Goal: Transaction & Acquisition: Book appointment/travel/reservation

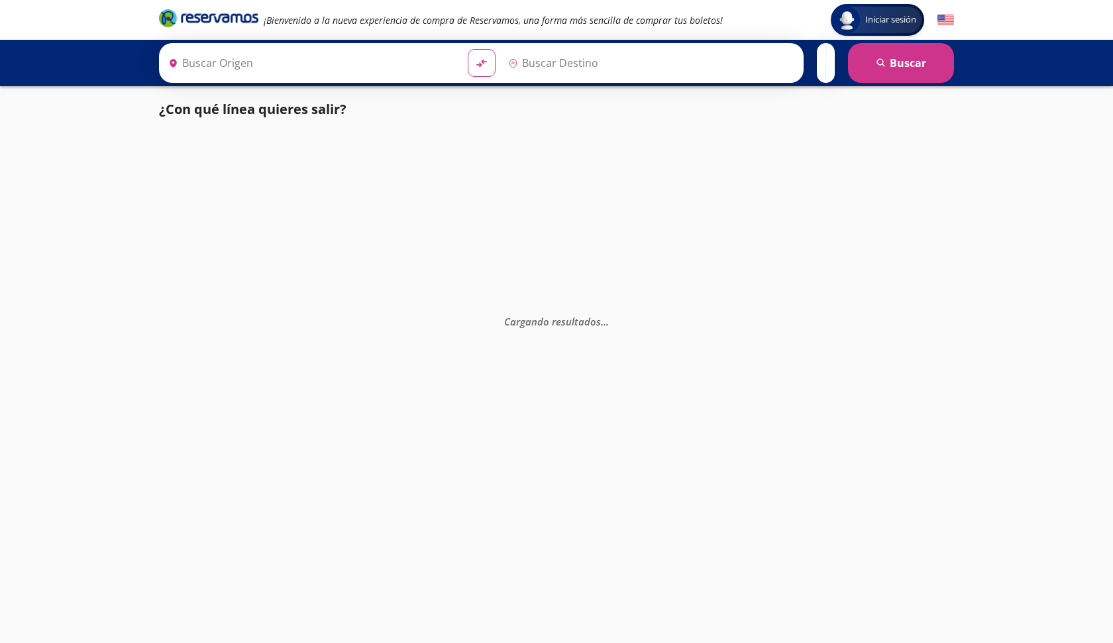
type input "[GEOGRAPHIC_DATA], [GEOGRAPHIC_DATA]"
type input "Santiago de Querétaro, [GEOGRAPHIC_DATA]"
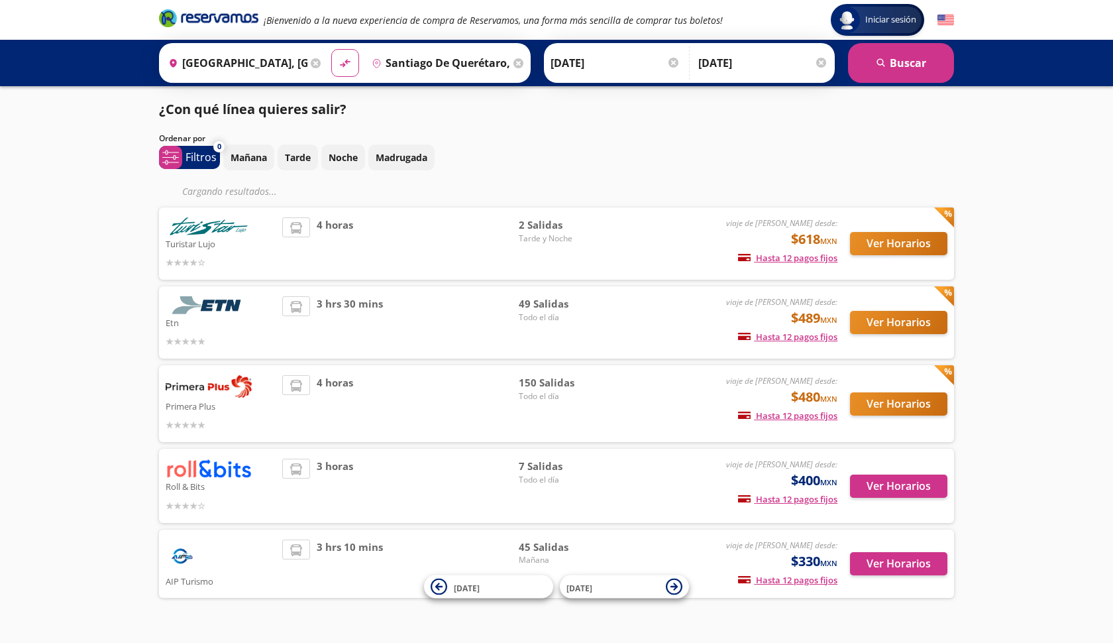
click at [231, 380] on img at bounding box center [209, 386] width 86 height 23
click at [884, 405] on button "Ver Horarios" at bounding box center [898, 403] width 97 height 23
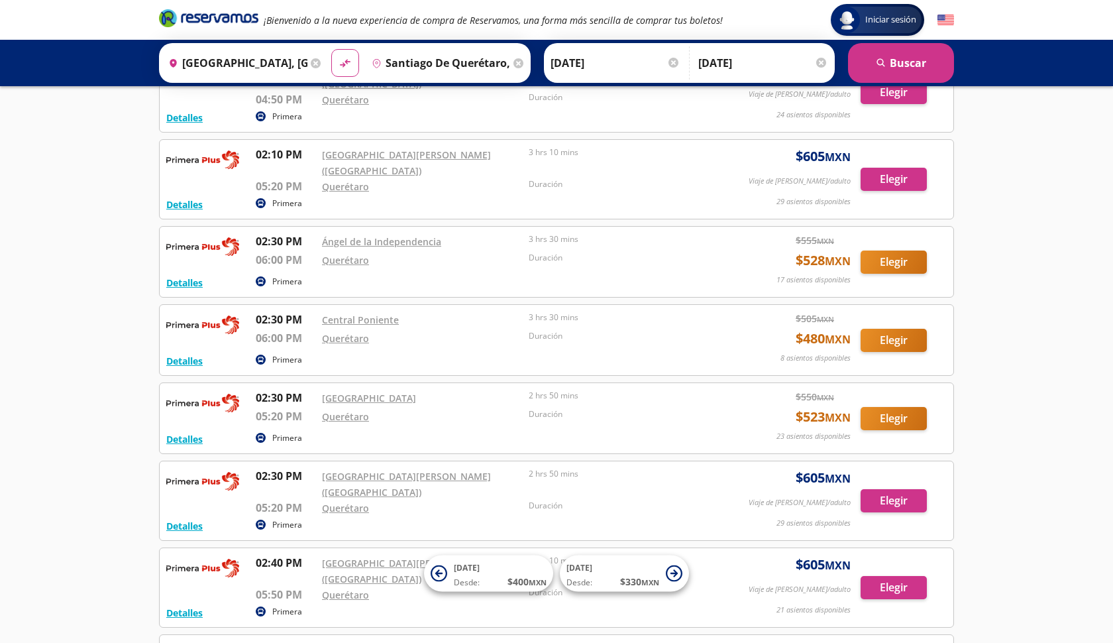
scroll to position [6303, 0]
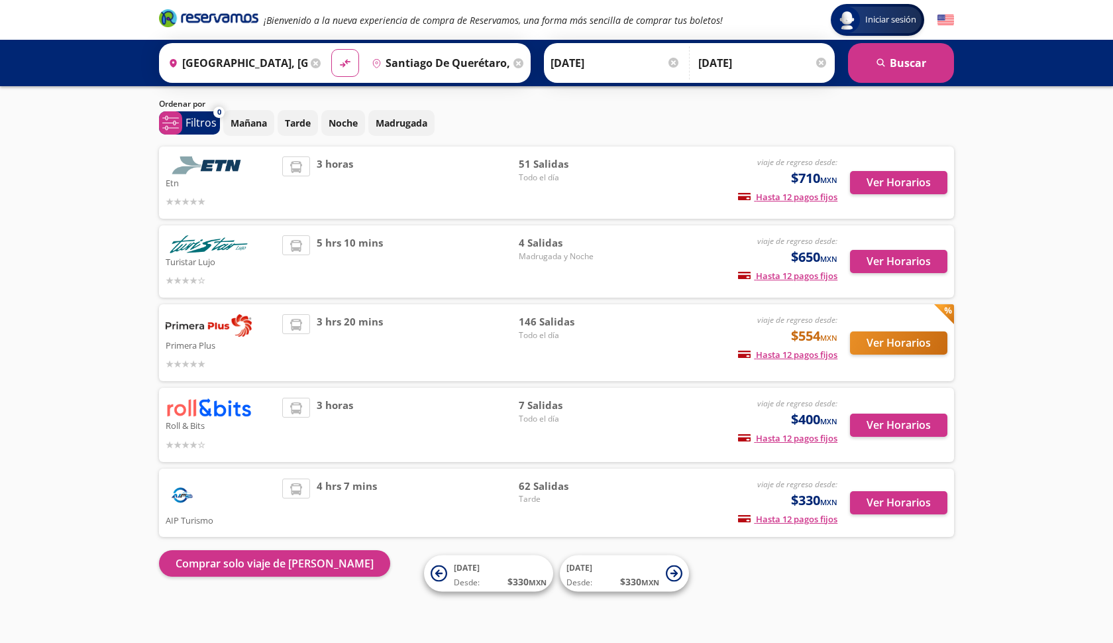
scroll to position [33, 0]
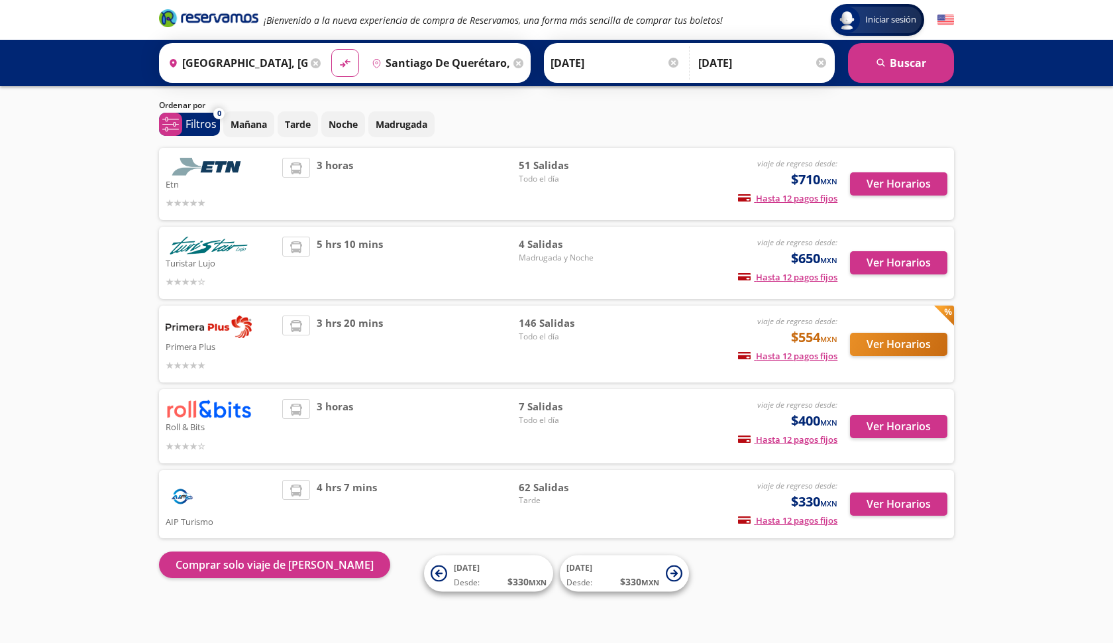
click at [892, 344] on button "Ver Horarios" at bounding box center [898, 344] width 97 height 23
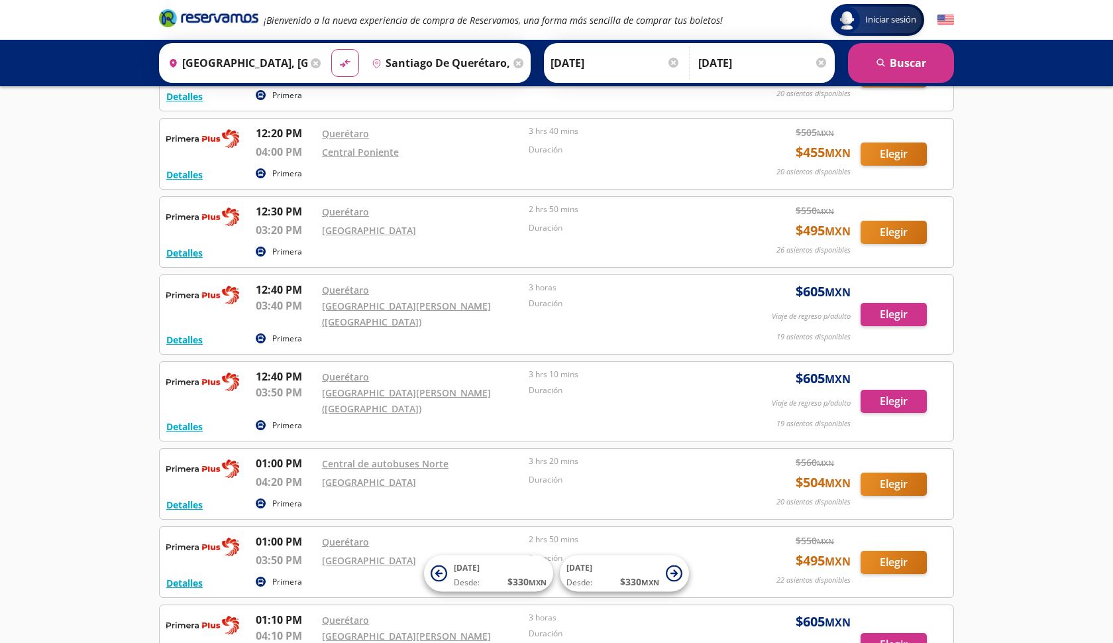
scroll to position [6611, 0]
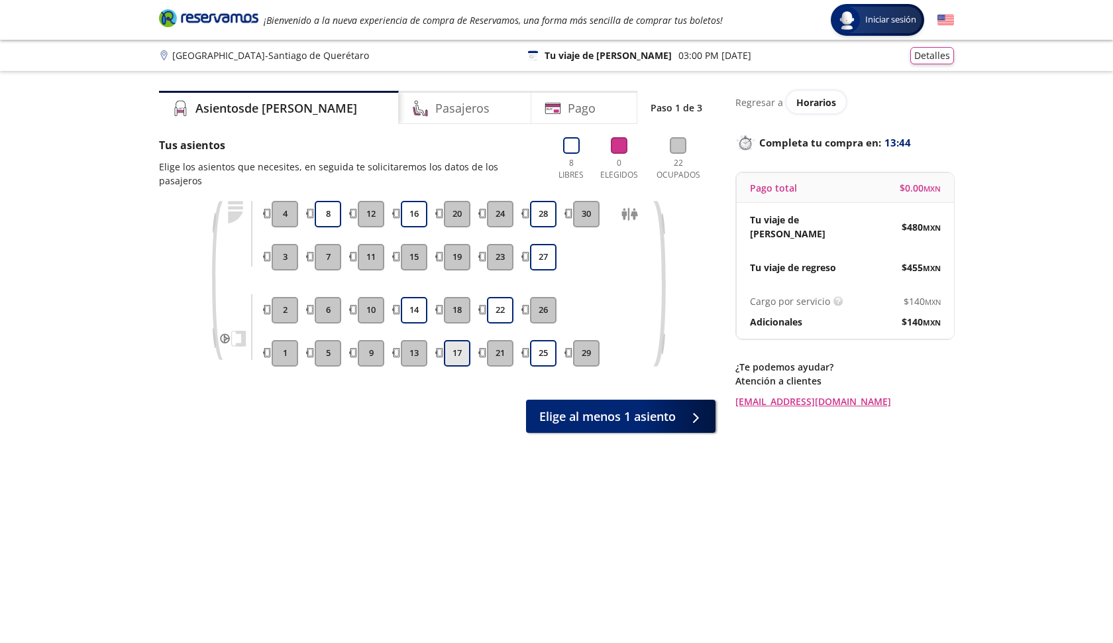
click at [461, 344] on button "17" at bounding box center [457, 353] width 26 height 26
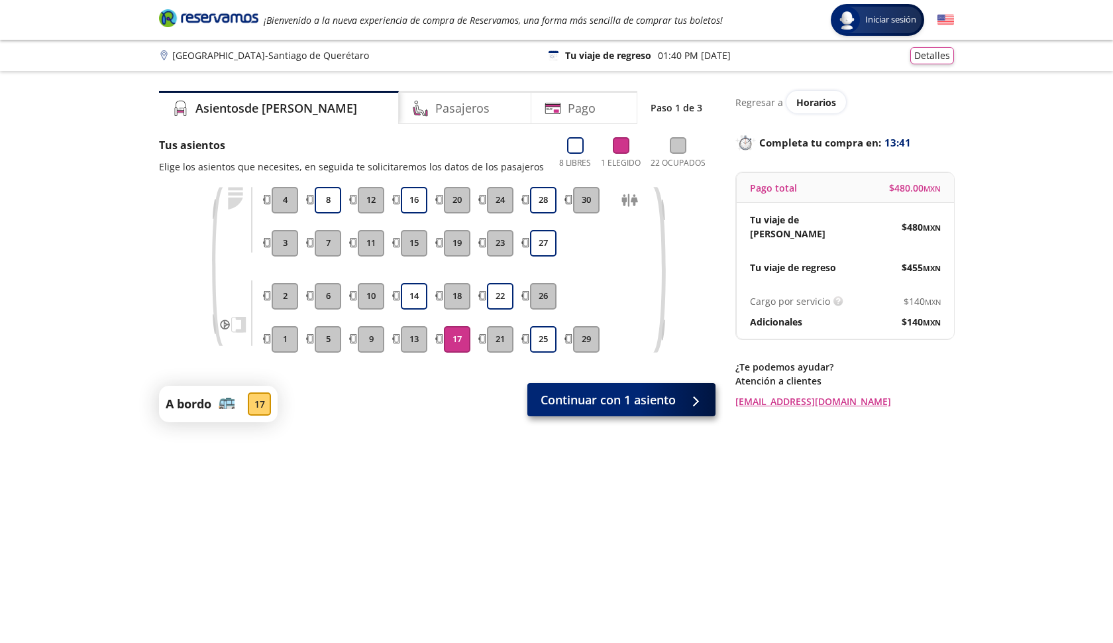
click at [560, 398] on span "Continuar con 1 asiento" at bounding box center [608, 400] width 135 height 18
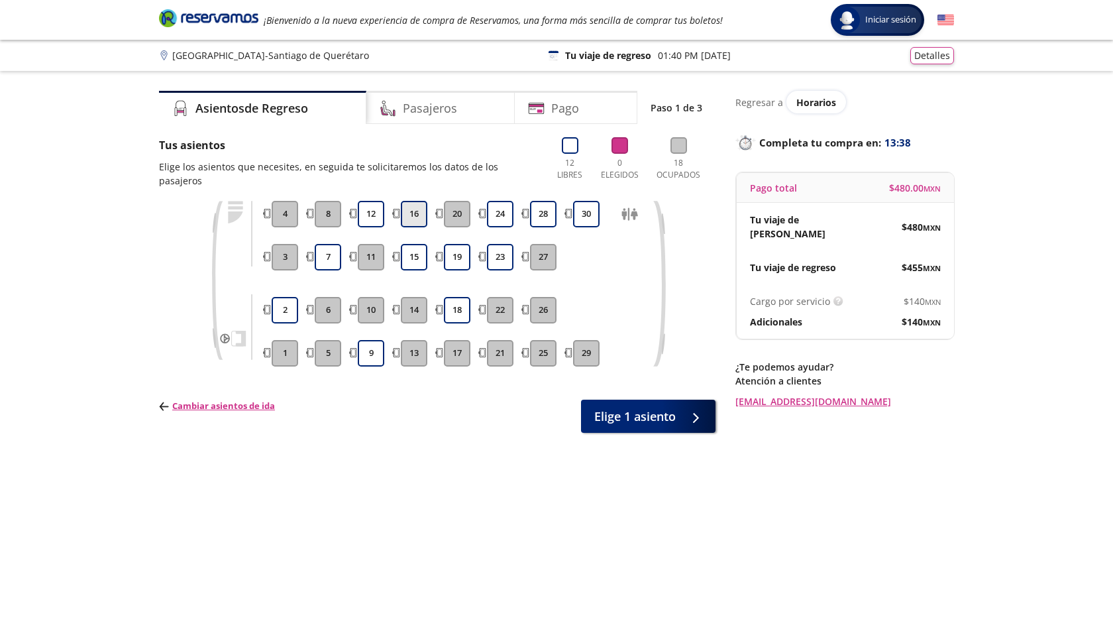
click at [411, 201] on button "16" at bounding box center [414, 214] width 26 height 26
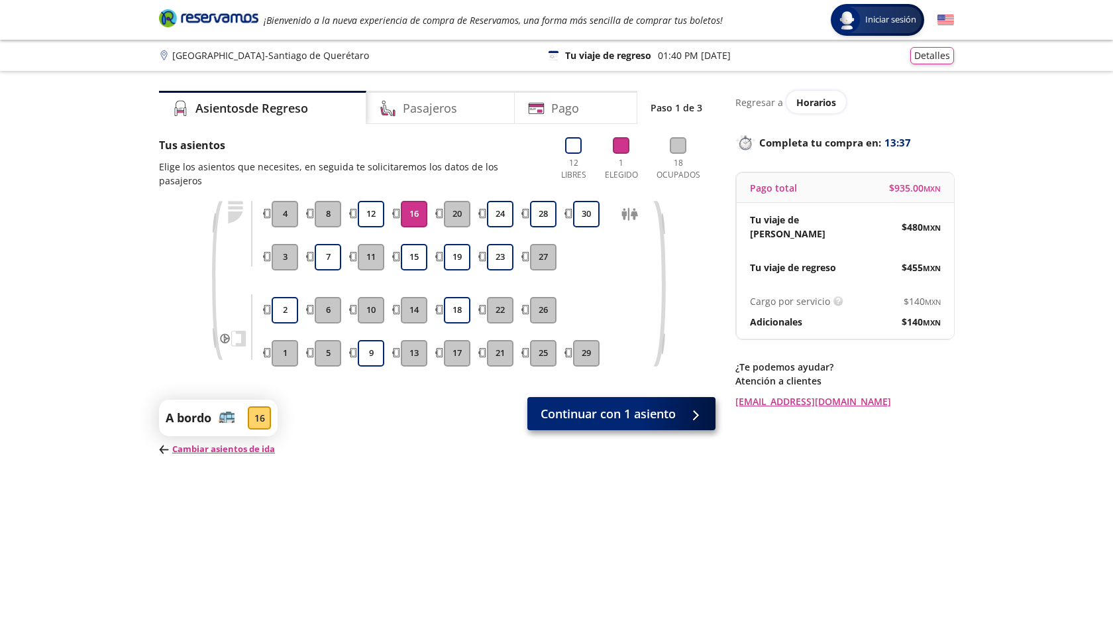
click at [597, 405] on span "Continuar con 1 asiento" at bounding box center [608, 414] width 135 height 18
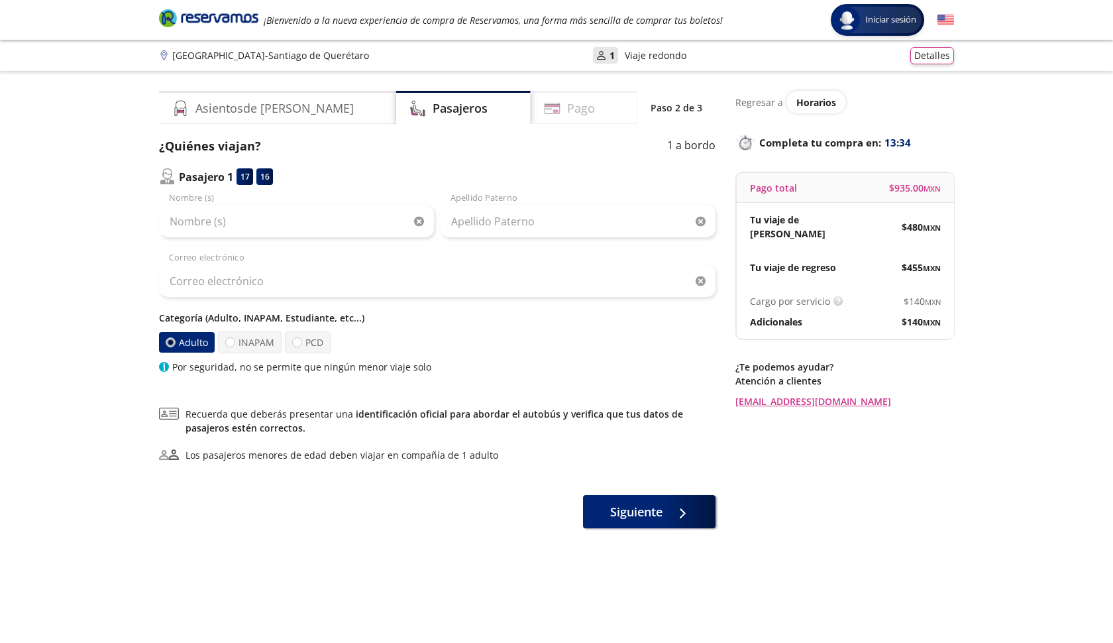
click at [567, 109] on h4 "Pago" at bounding box center [581, 108] width 28 height 18
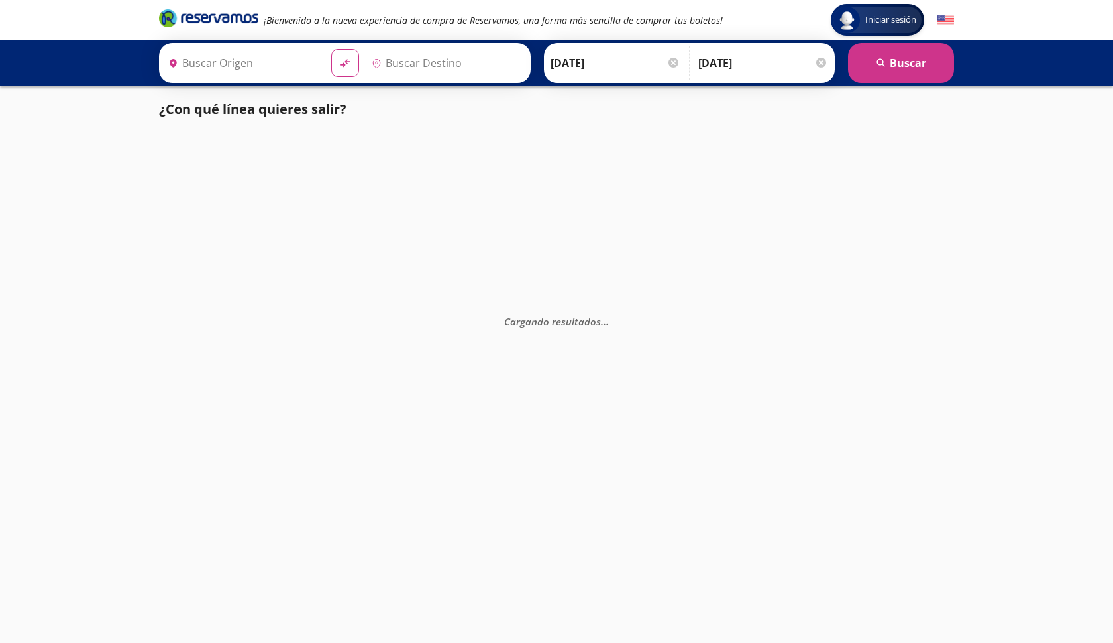
type input "Santiago de Querétaro, [GEOGRAPHIC_DATA]"
type input "[GEOGRAPHIC_DATA], [GEOGRAPHIC_DATA]"
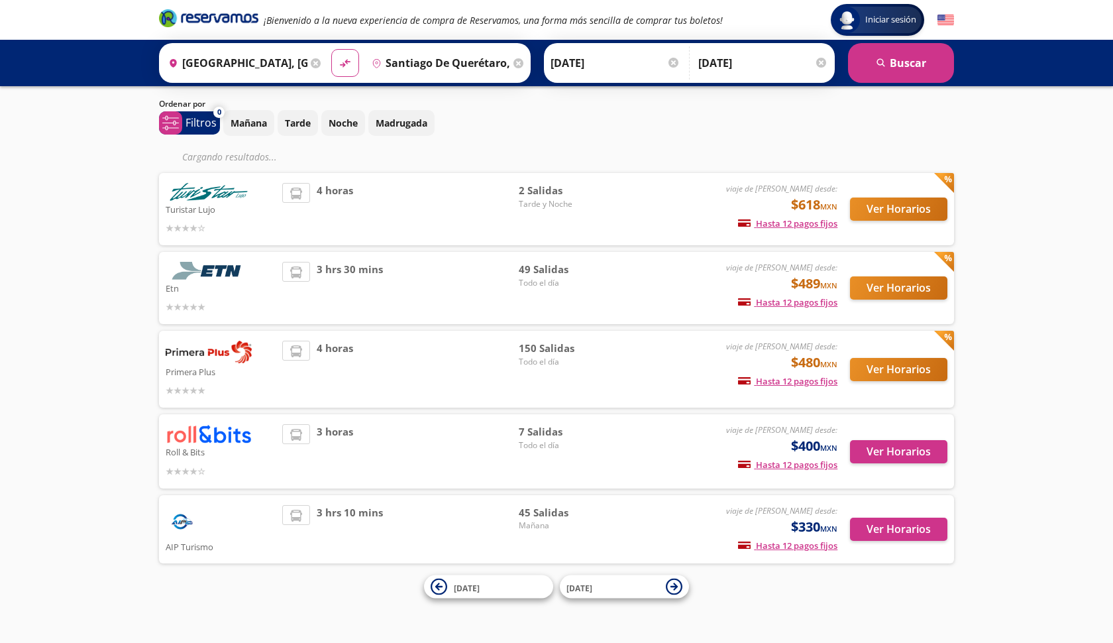
scroll to position [34, 0]
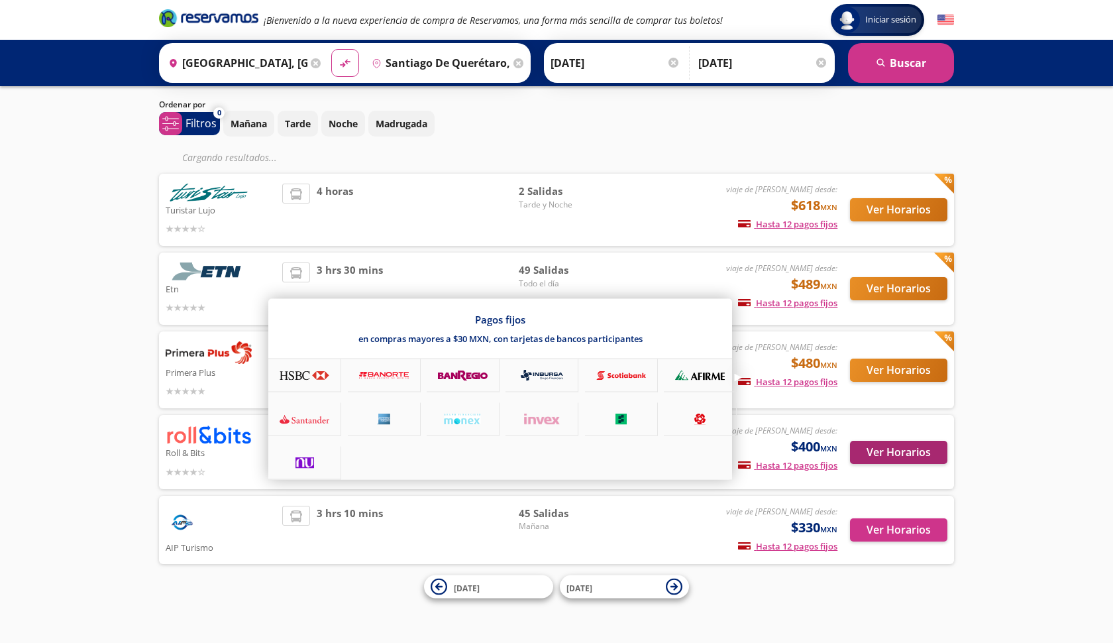
click at [869, 457] on button "Ver Horarios" at bounding box center [898, 451] width 97 height 23
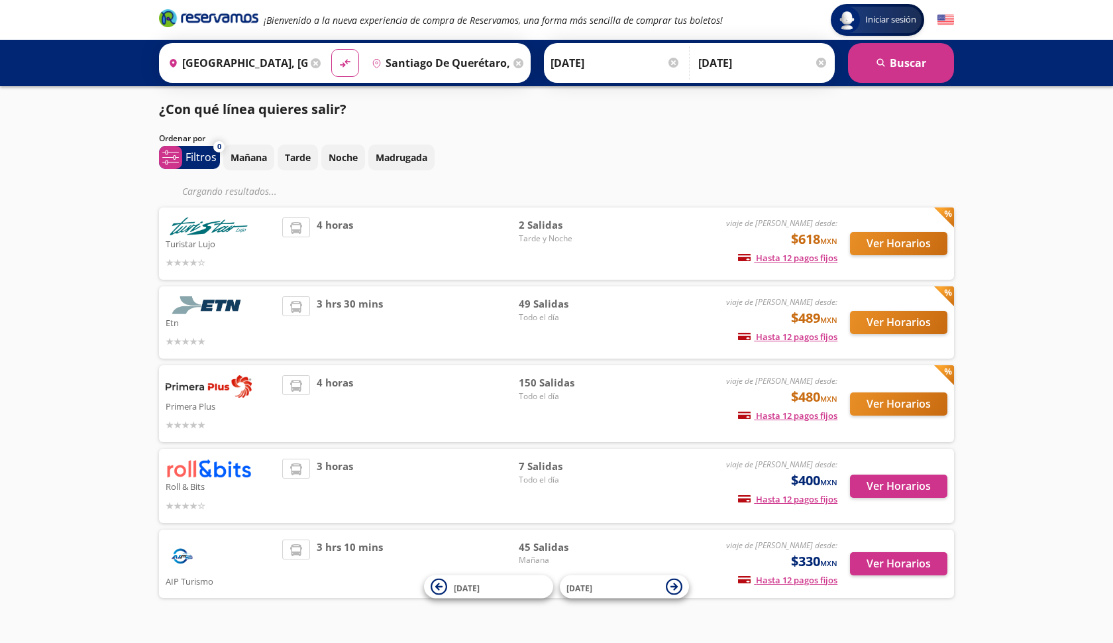
scroll to position [33, 0]
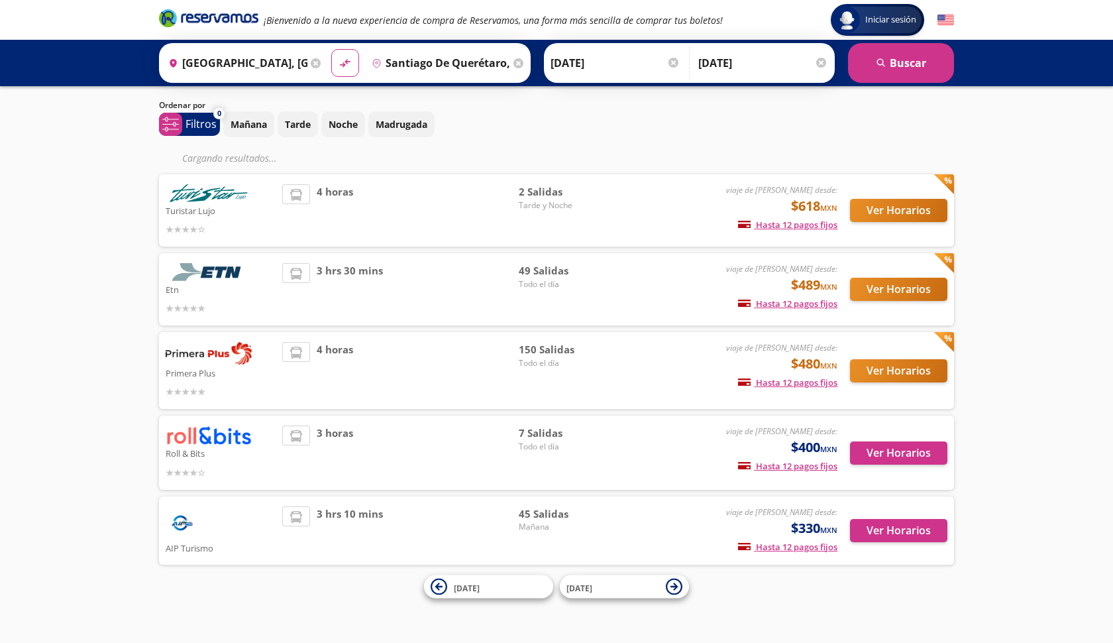
click at [871, 373] on button "Ver Horarios" at bounding box center [898, 370] width 97 height 23
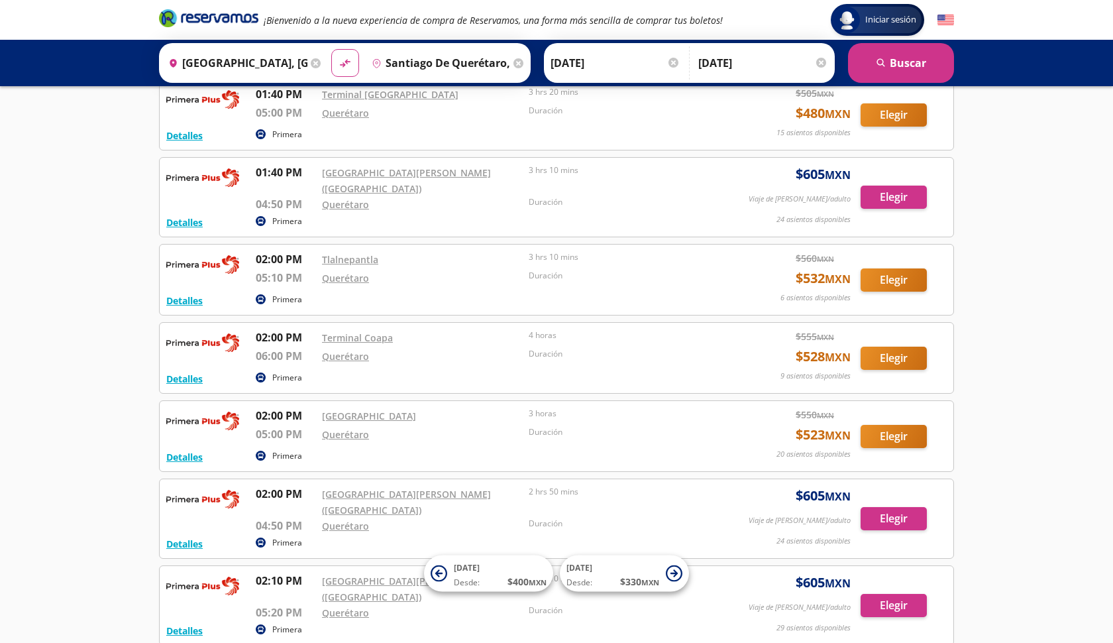
scroll to position [5934, 0]
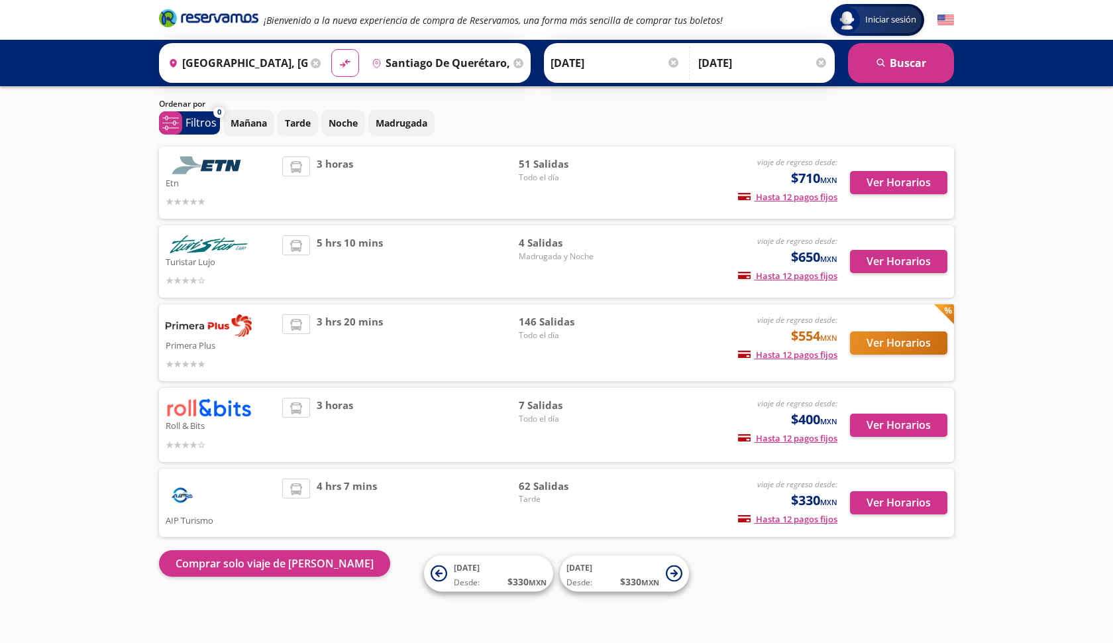
scroll to position [33, 0]
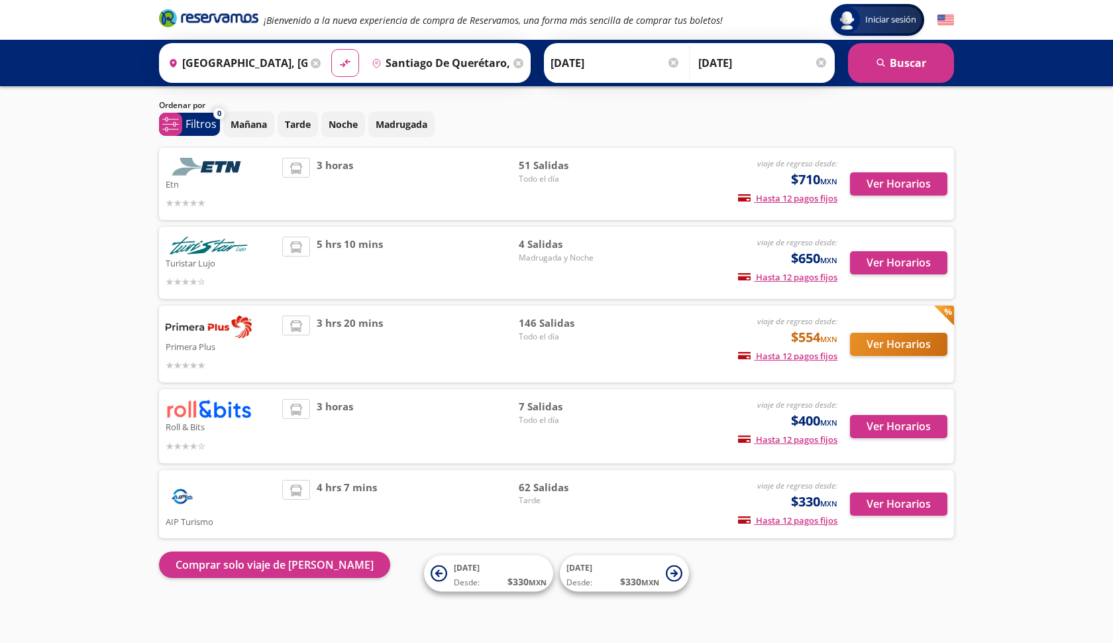
click at [874, 344] on button "Ver Horarios" at bounding box center [898, 344] width 97 height 23
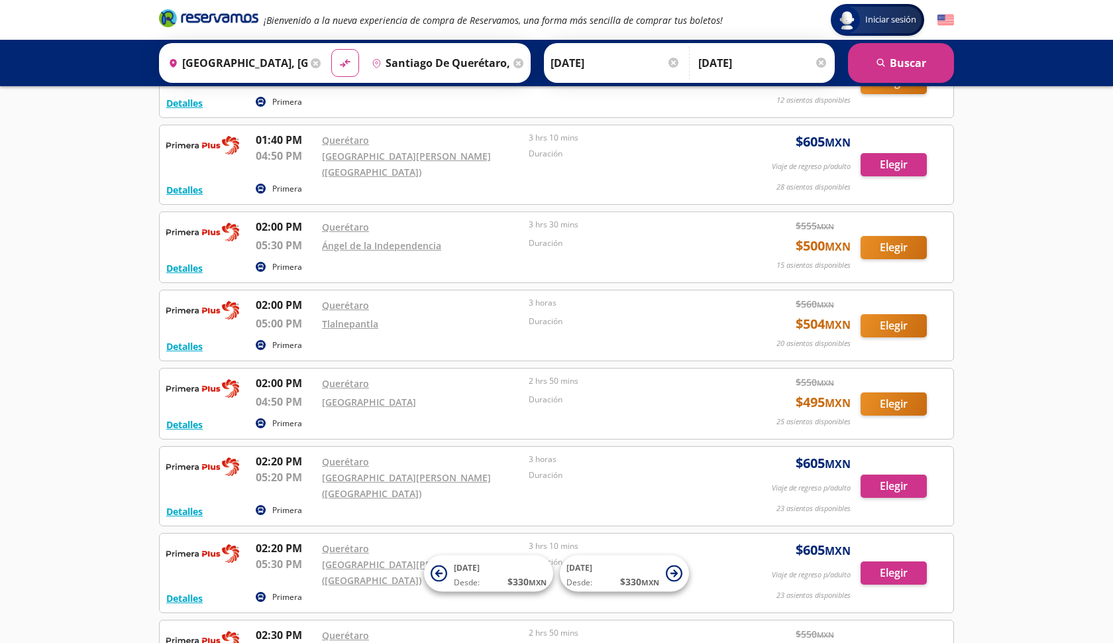
scroll to position [7715, 0]
